Goal: Information Seeking & Learning: Learn about a topic

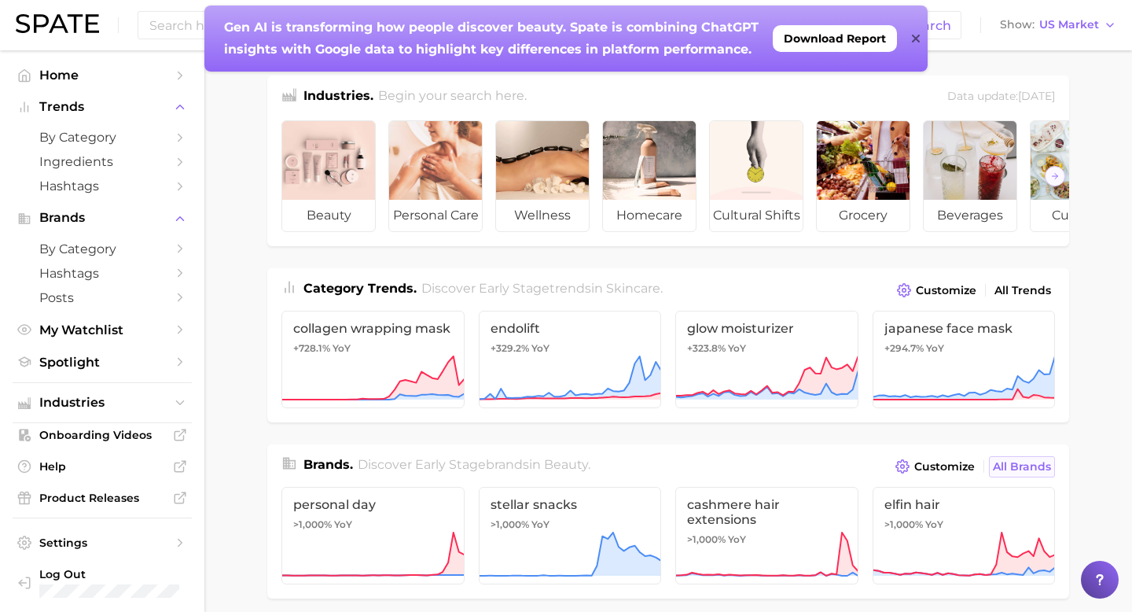
click at [1005, 468] on span "All Brands" at bounding box center [1022, 466] width 58 height 13
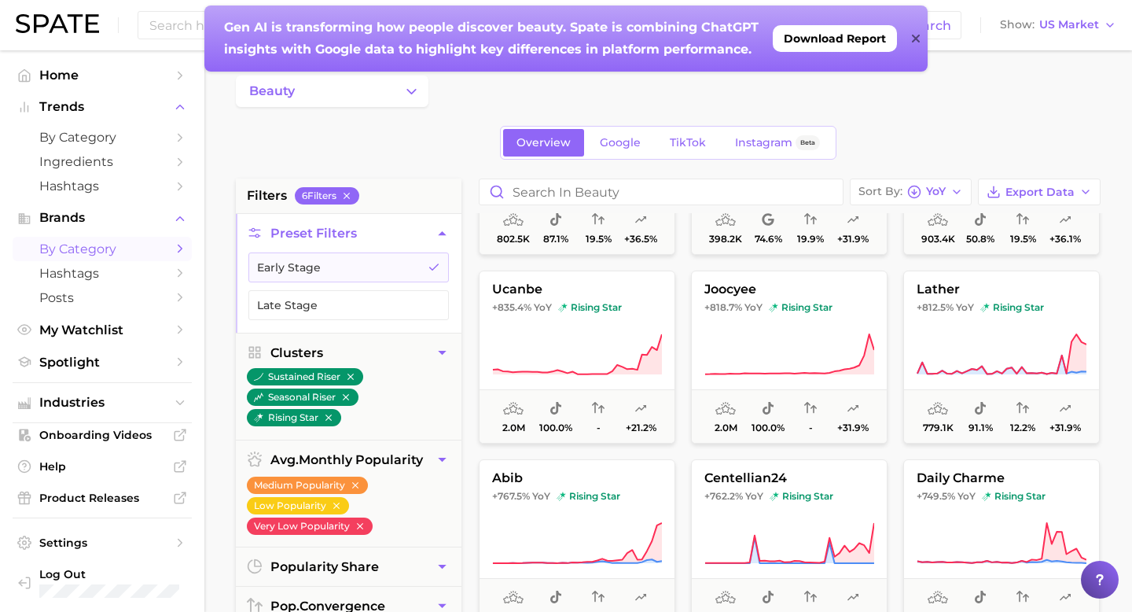
scroll to position [972, 0]
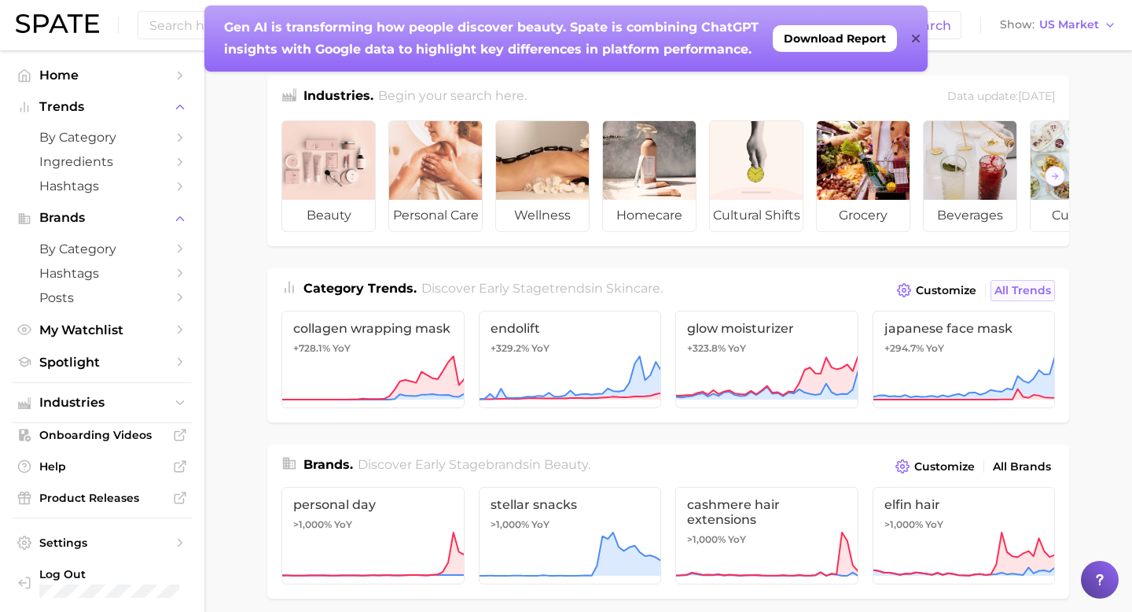
click at [1015, 289] on span "All Trends" at bounding box center [1023, 290] width 57 height 13
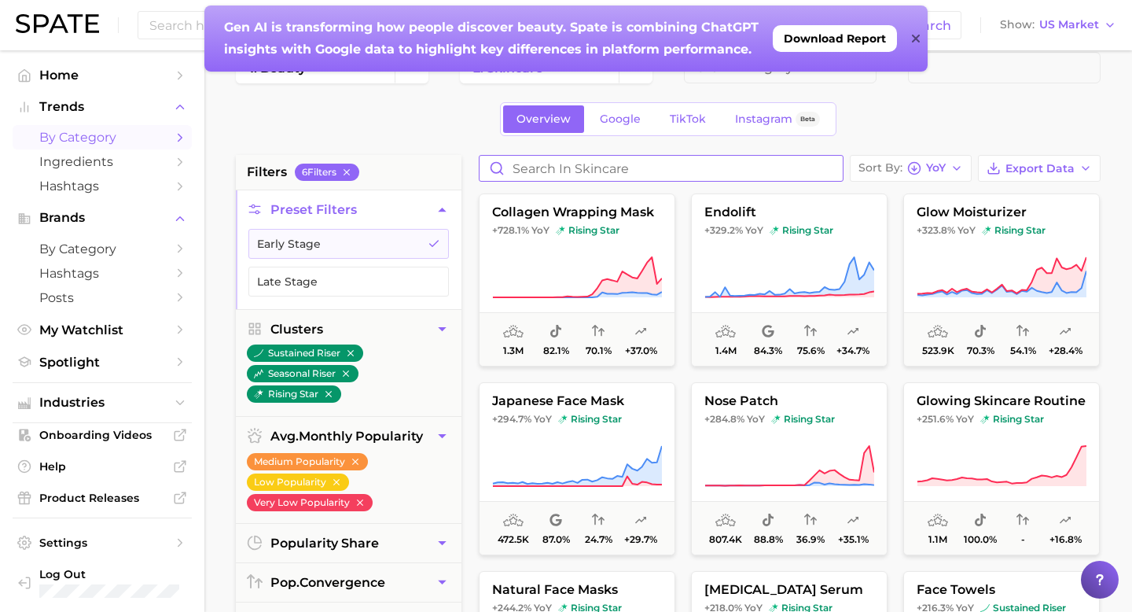
click at [597, 164] on input "Search in skincare" at bounding box center [661, 168] width 363 height 25
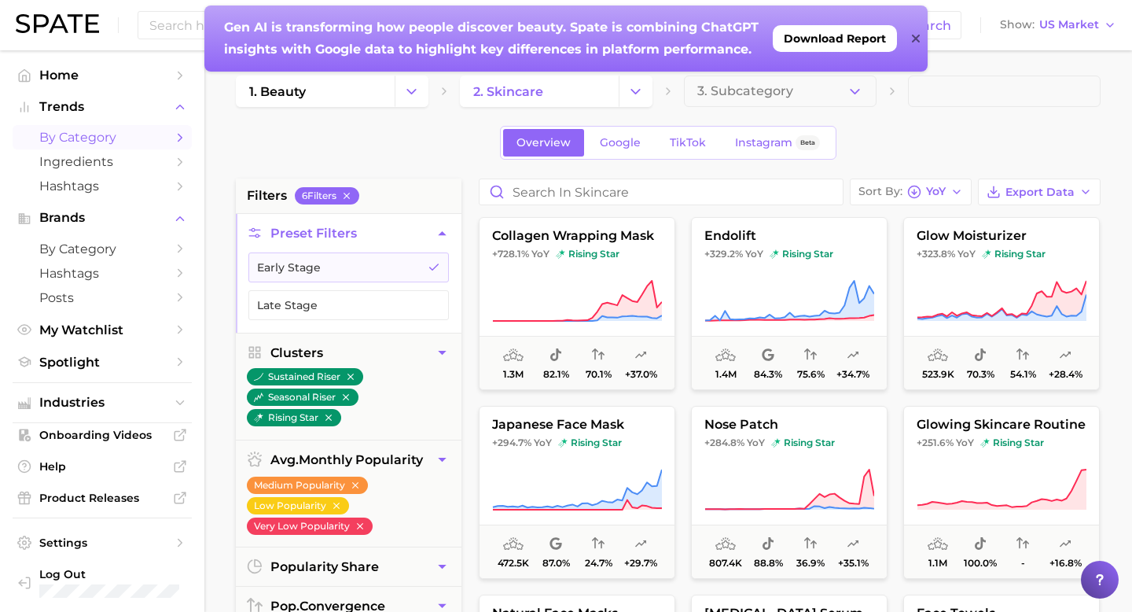
click at [631, 86] on icon "Change Category" at bounding box center [636, 91] width 17 height 17
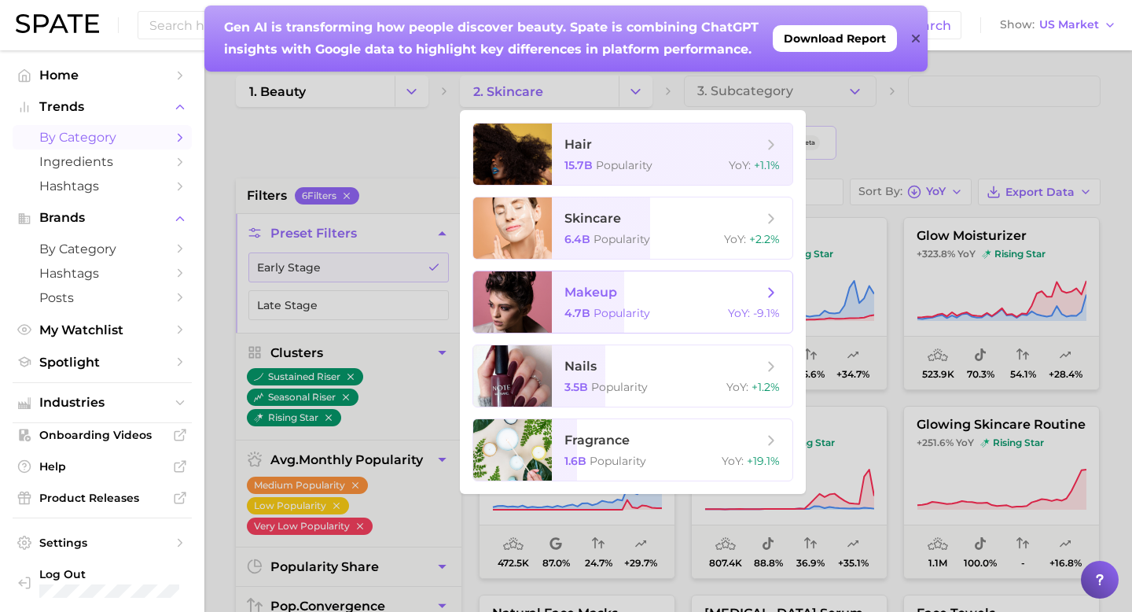
click at [596, 296] on span "makeup" at bounding box center [591, 292] width 53 height 15
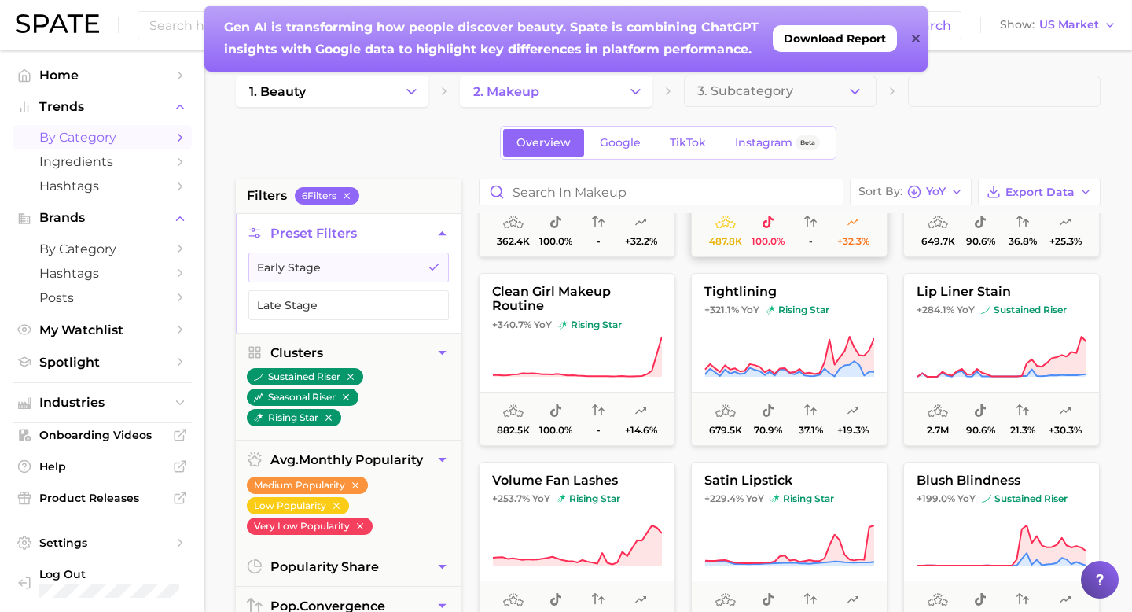
scroll to position [134, 0]
click at [979, 285] on span "lip liner stain" at bounding box center [1001, 290] width 195 height 14
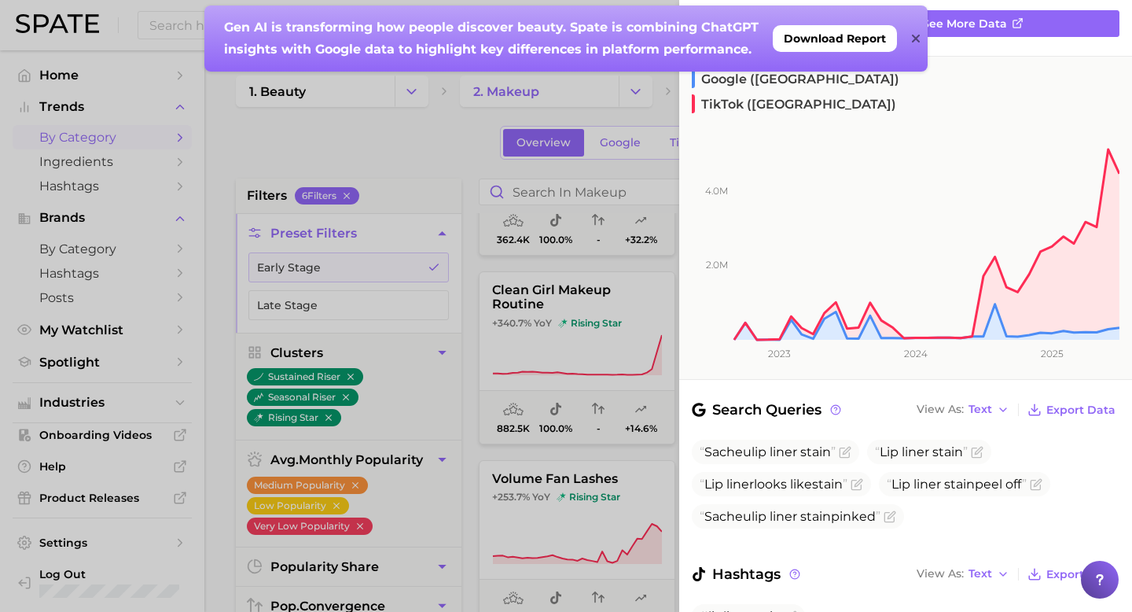
scroll to position [208, 0]
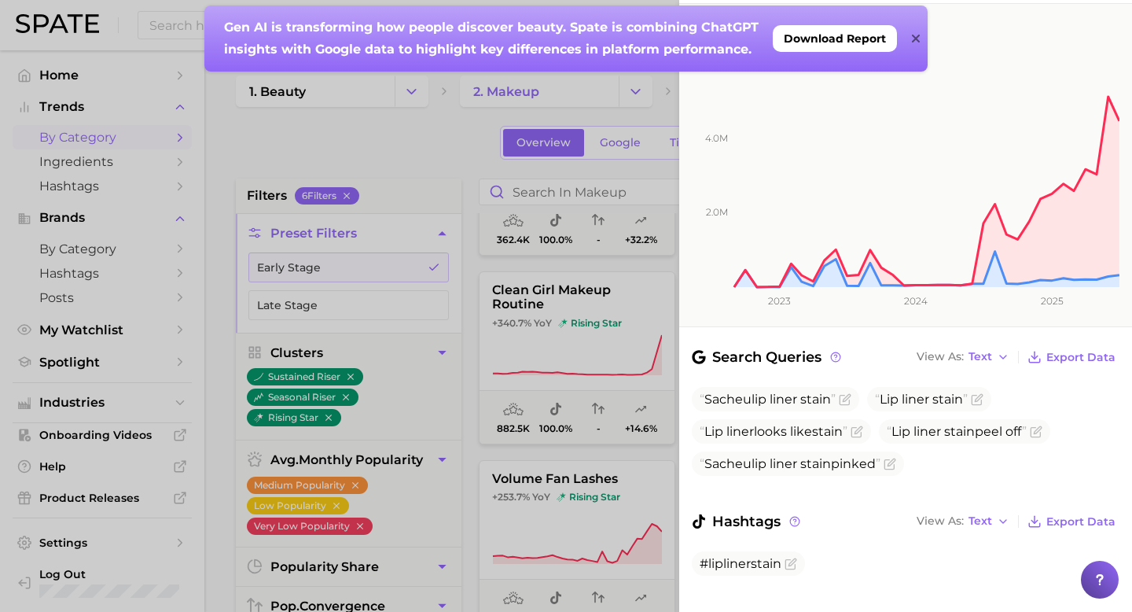
click at [610, 377] on div at bounding box center [566, 306] width 1132 height 612
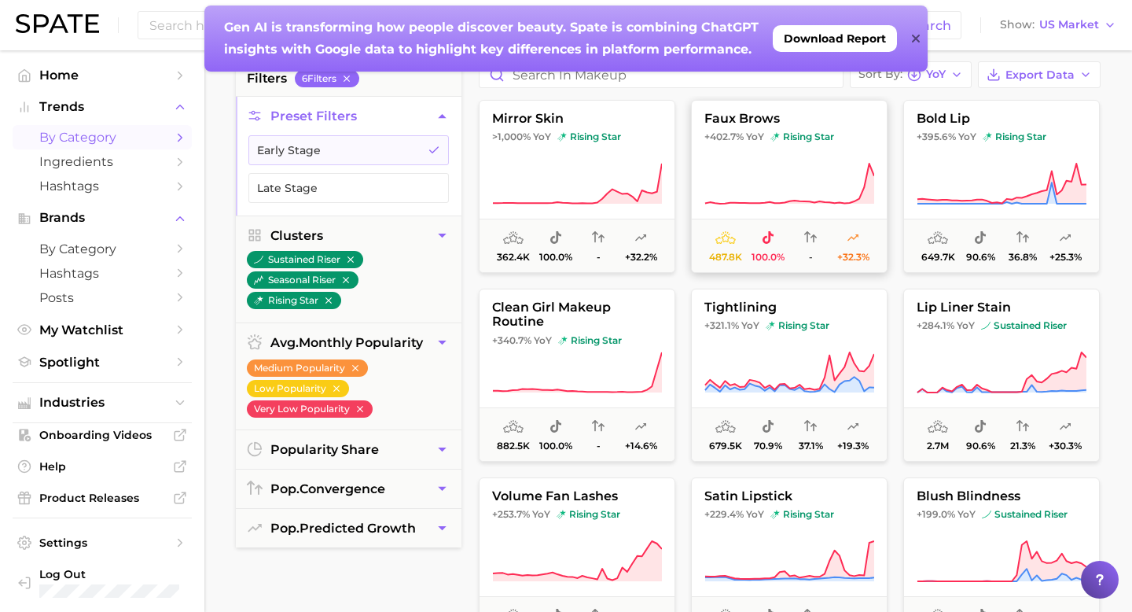
scroll to position [0, 0]
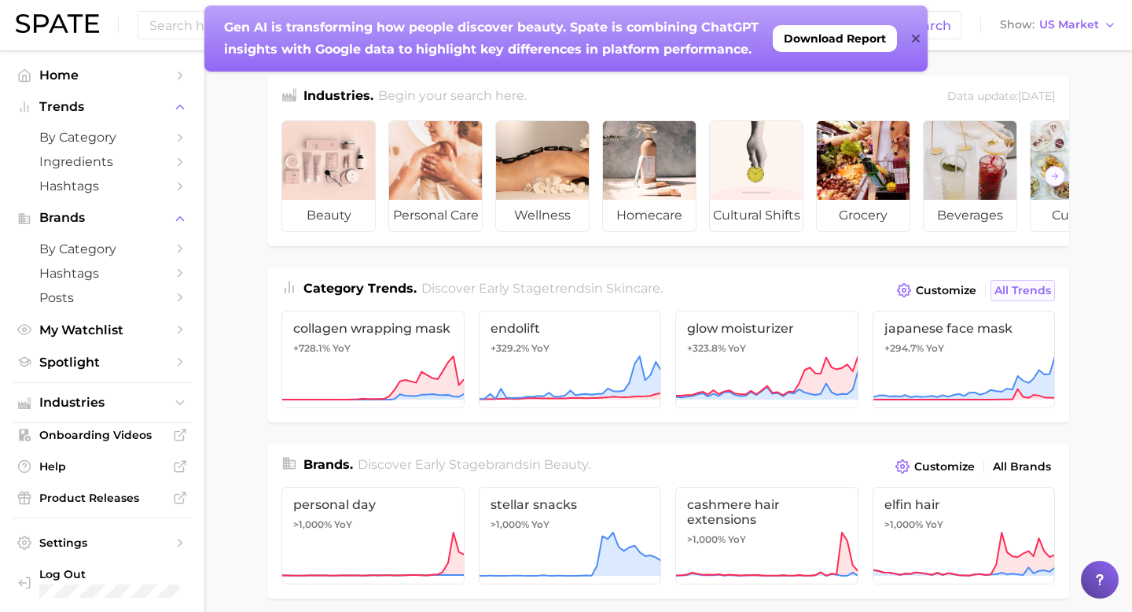
click at [1021, 289] on span "All Trends" at bounding box center [1023, 290] width 57 height 13
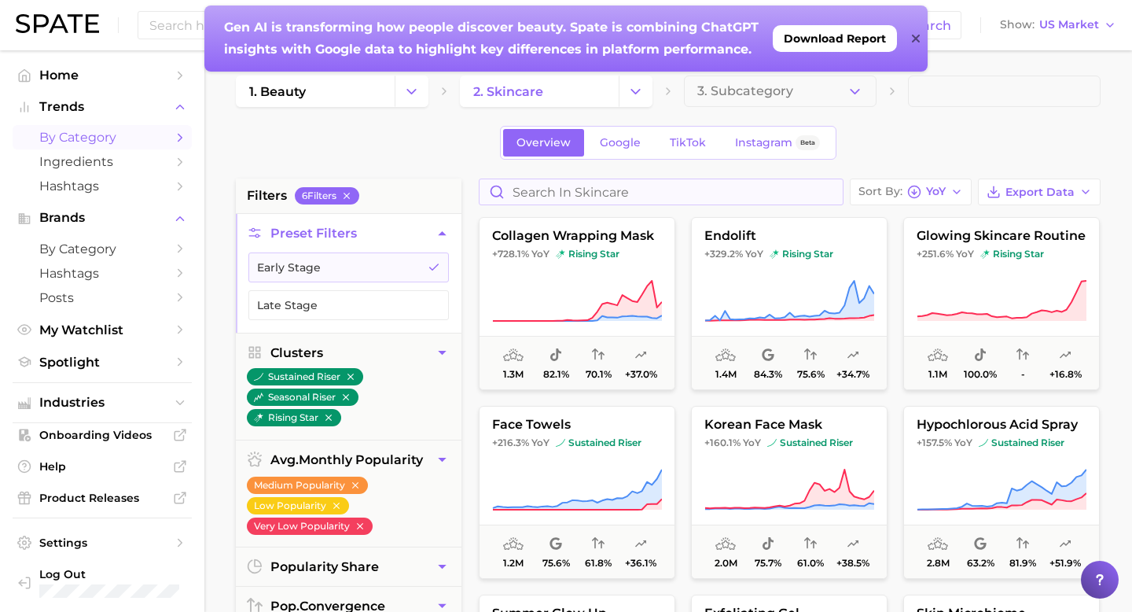
click at [624, 98] on button "Change Category" at bounding box center [636, 90] width 34 height 31
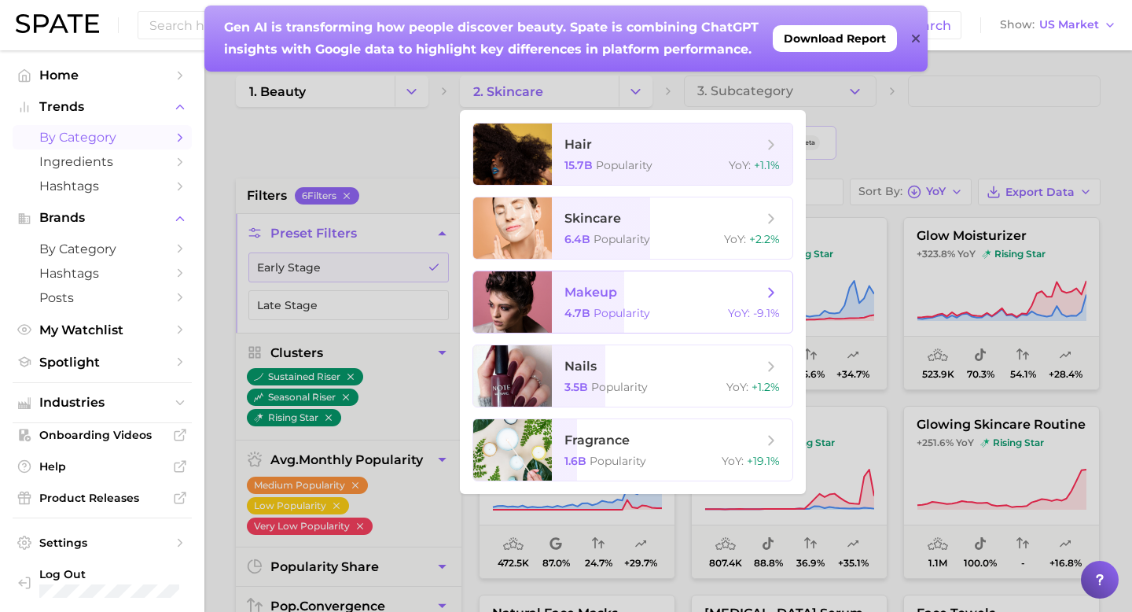
click at [599, 292] on span "makeup" at bounding box center [591, 292] width 53 height 15
